Goal: Check status: Check status

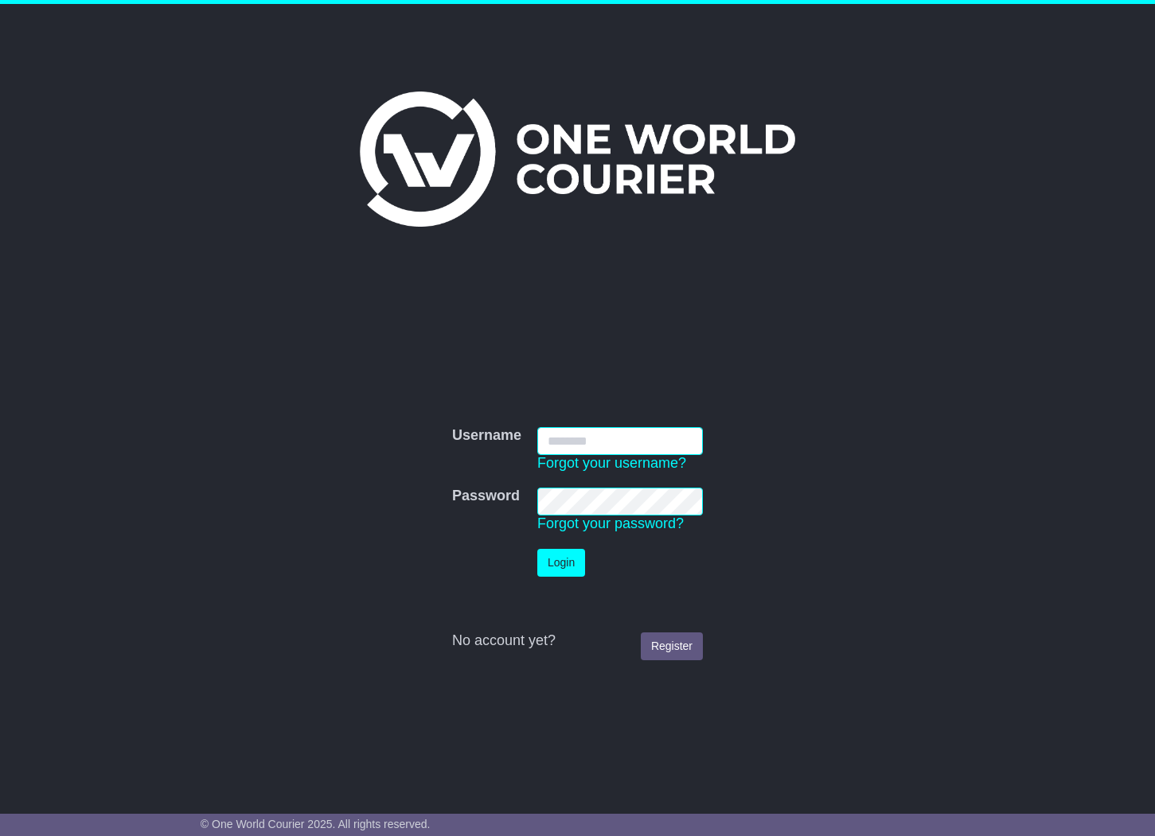
type input "**********"
click at [562, 563] on button "Login" at bounding box center [561, 563] width 48 height 28
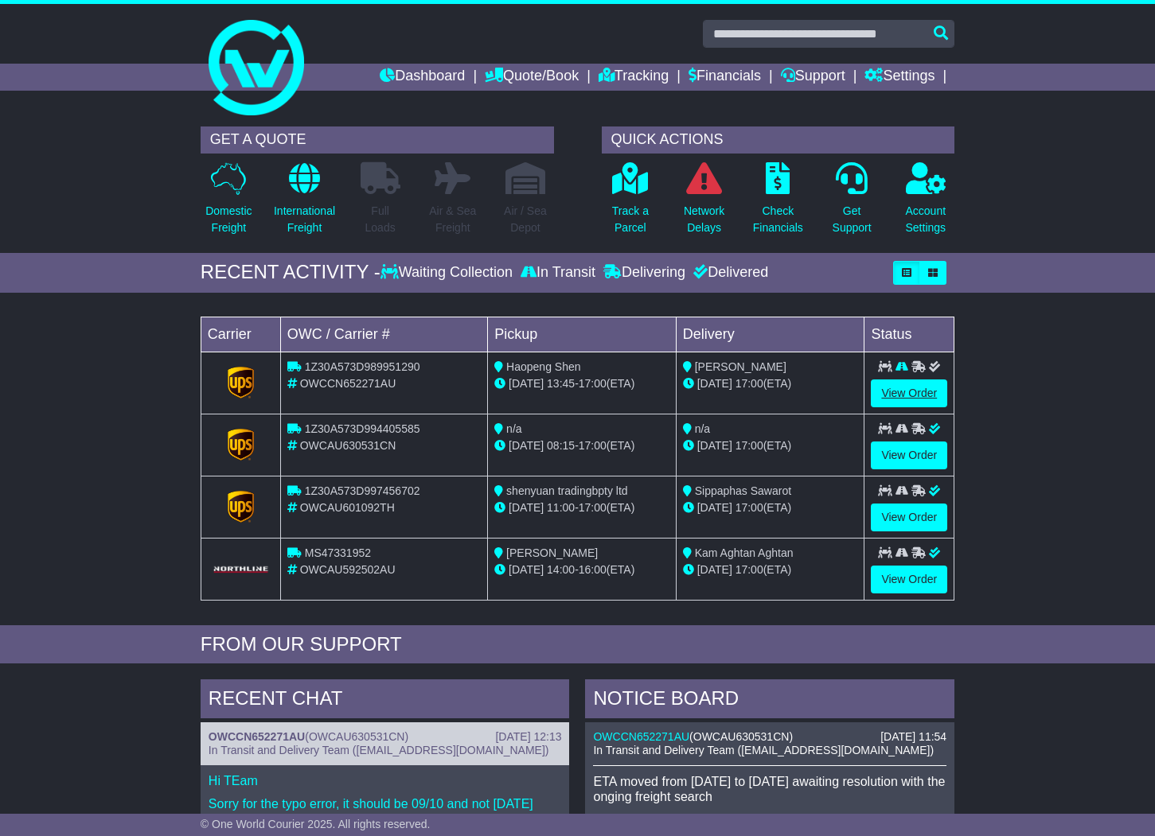
click at [911, 390] on link "View Order" at bounding box center [909, 394] width 76 height 28
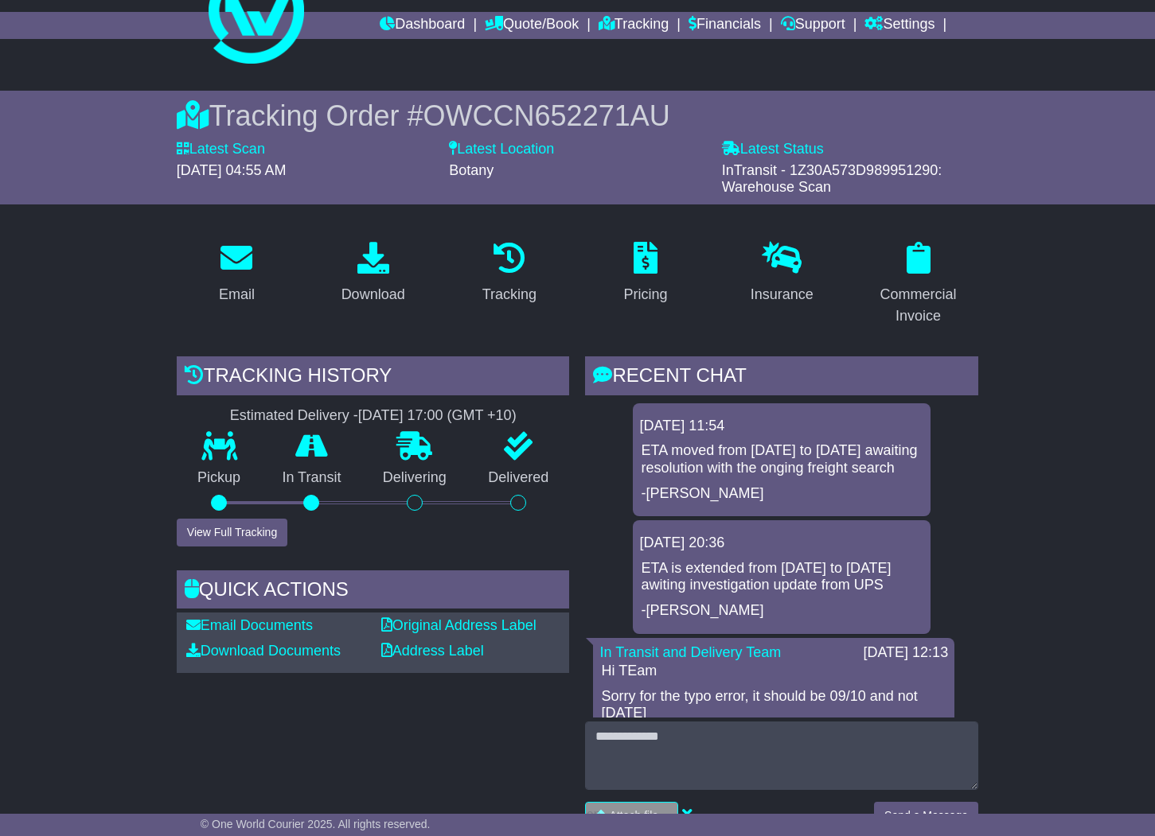
scroll to position [53, 0]
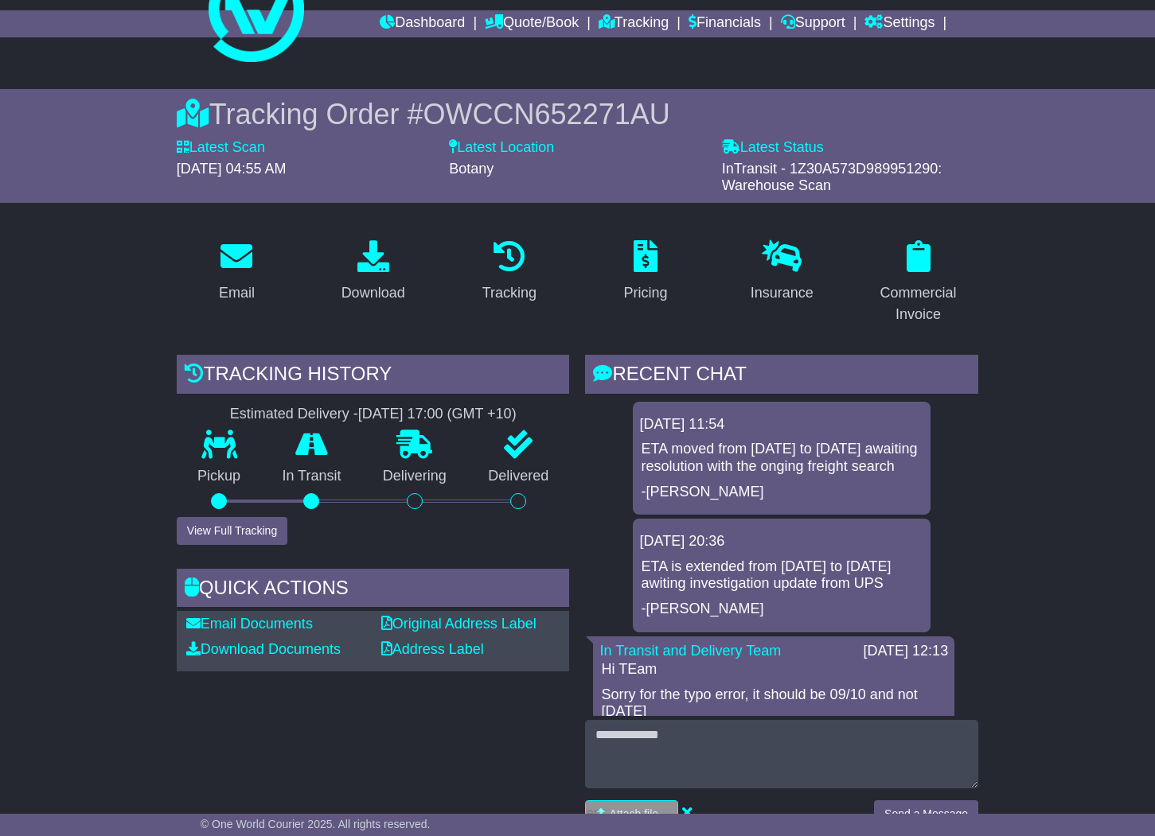
drag, startPoint x: 860, startPoint y: 156, endPoint x: 929, endPoint y: 166, distance: 69.9
click at [930, 166] on span "InTransit - 1Z30A573D989951290: Warehouse Scan" at bounding box center [832, 177] width 220 height 33
copy span "1Z30A573D989951290"
